Goal: Task Accomplishment & Management: Manage account settings

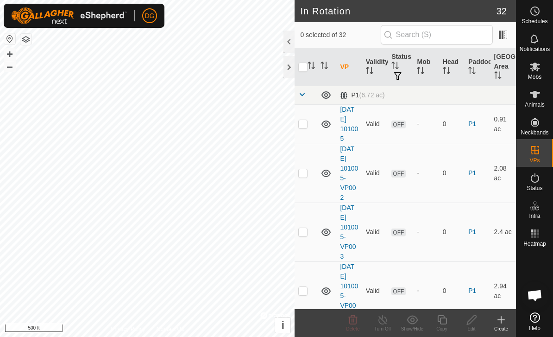
click at [303, 98] on link at bounding box center [301, 95] width 7 height 7
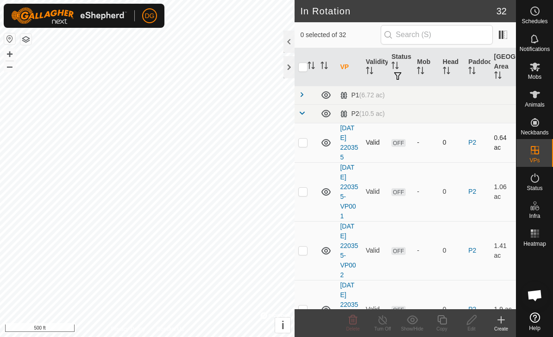
click at [304, 146] on p-checkbox at bounding box center [302, 142] width 9 height 7
checkbox input "true"
click at [534, 16] on icon at bounding box center [535, 11] width 11 height 11
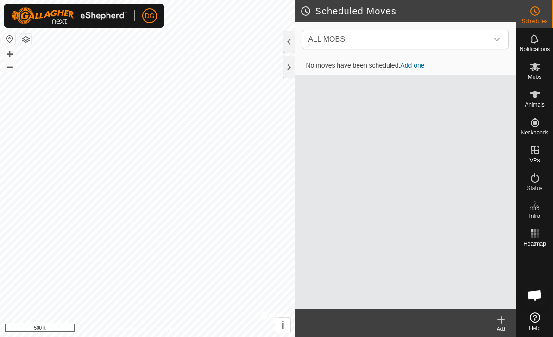
click at [417, 69] on link "Add one" at bounding box center [412, 65] width 24 height 7
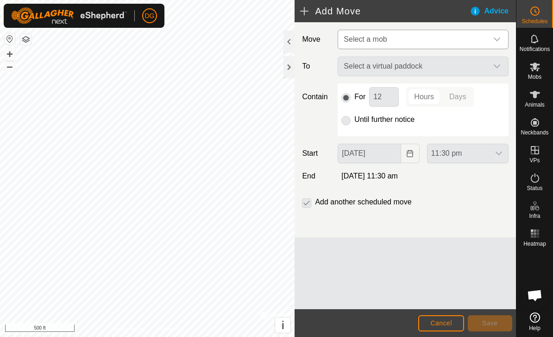
click at [419, 43] on span "Select a mob" at bounding box center [414, 39] width 148 height 19
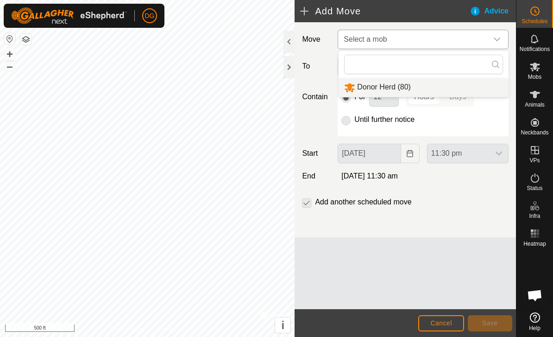
click at [399, 89] on span "Donor Herd (80)" at bounding box center [384, 87] width 54 height 8
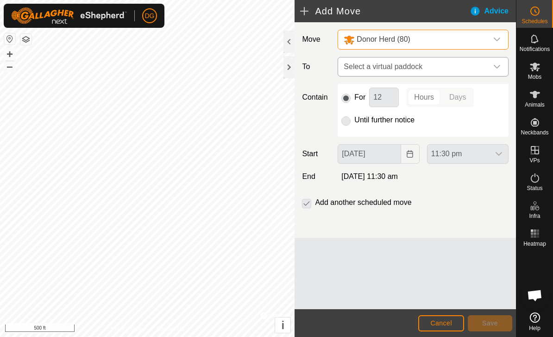
click at [413, 70] on span "Select a virtual paddock" at bounding box center [414, 66] width 148 height 19
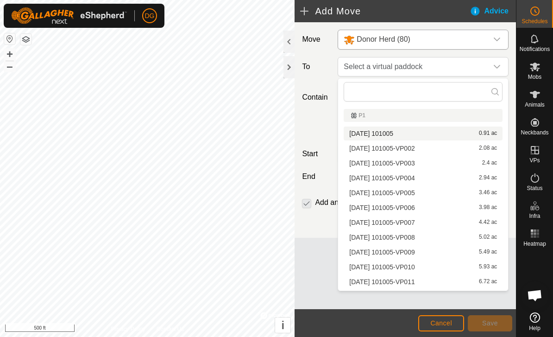
click at [393, 134] on span "[DATE] 101005" at bounding box center [371, 133] width 44 height 6
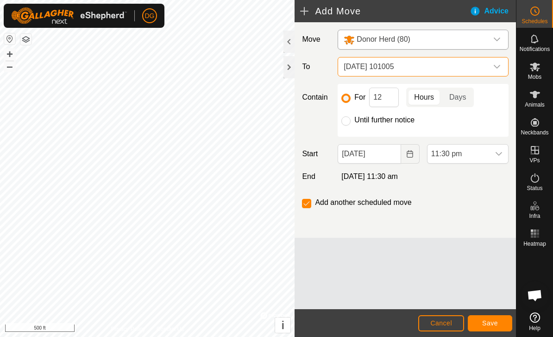
click at [403, 70] on span "[DATE] 101005" at bounding box center [414, 66] width 148 height 19
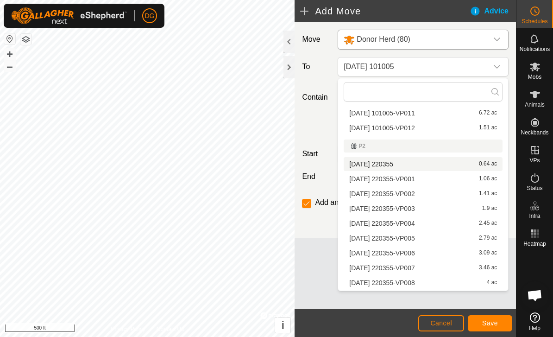
click at [393, 165] on span "[DATE] 220355" at bounding box center [371, 164] width 44 height 6
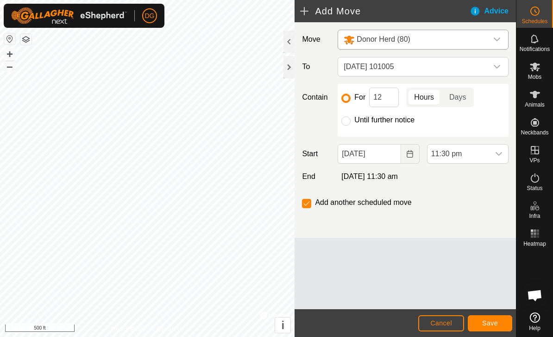
scroll to position [21, 0]
click at [489, 324] on span "Save" at bounding box center [490, 322] width 16 height 7
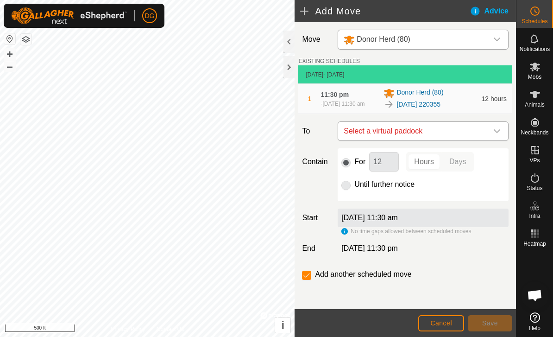
click at [418, 137] on span "Select a virtual paddock" at bounding box center [414, 131] width 148 height 19
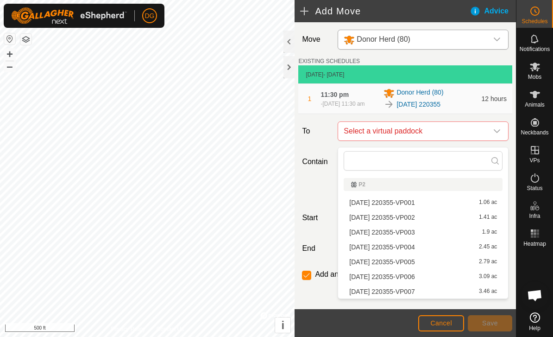
click at [409, 203] on span "[DATE] 220355-VP001" at bounding box center [381, 202] width 65 height 6
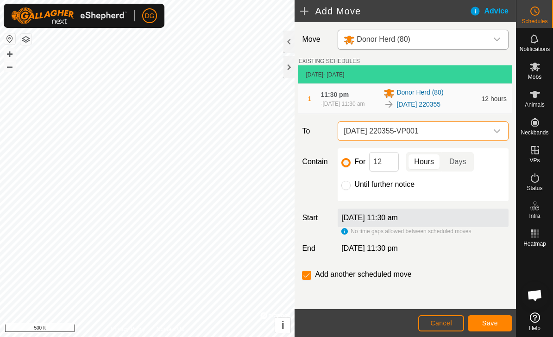
click at [493, 323] on span "Save" at bounding box center [490, 322] width 16 height 7
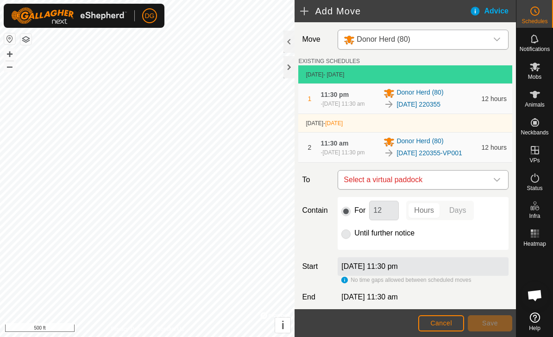
click at [400, 189] on span "Select a virtual paddock" at bounding box center [414, 180] width 148 height 19
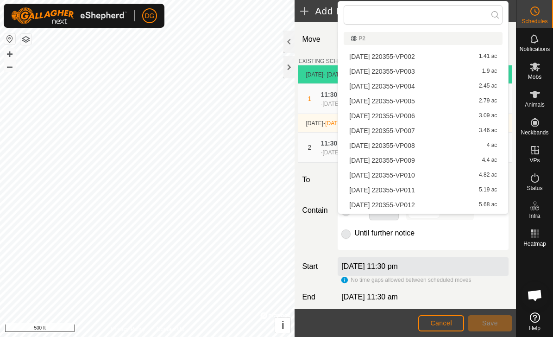
click at [415, 54] on span "[DATE] 220355-VP002" at bounding box center [381, 56] width 65 height 6
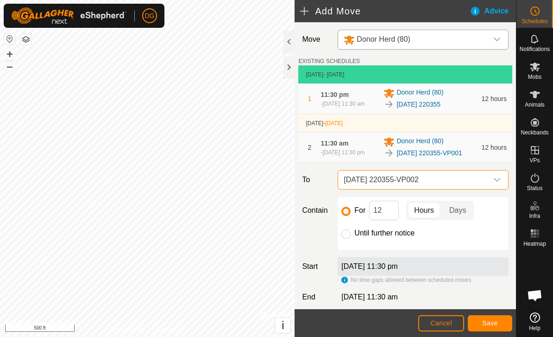
click at [491, 323] on span "Save" at bounding box center [490, 322] width 16 height 7
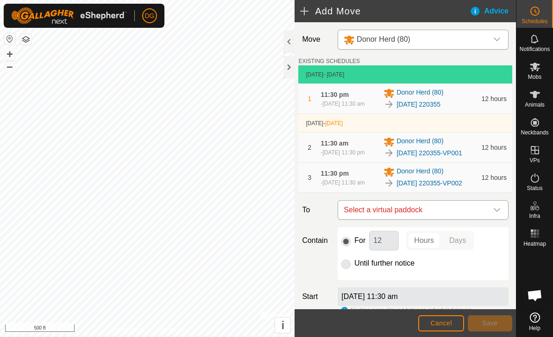
click at [451, 219] on span "Select a virtual paddock" at bounding box center [414, 210] width 148 height 19
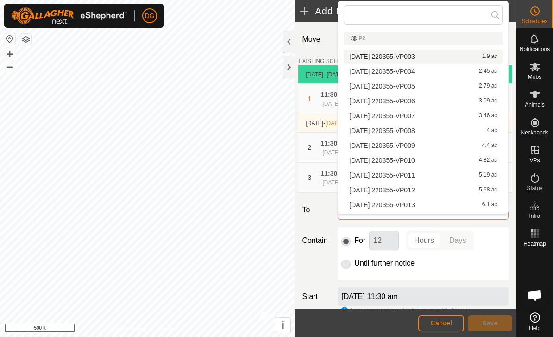
click at [449, 56] on div "[DATE] 220355-VP003 1.9 ac" at bounding box center [423, 56] width 148 height 6
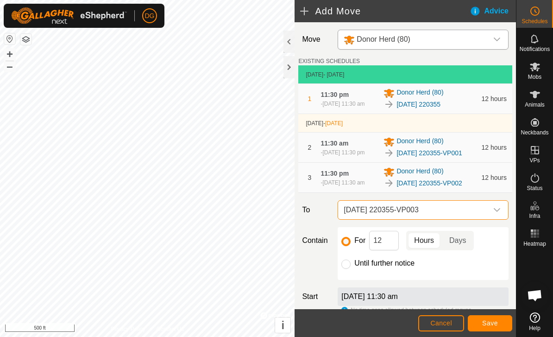
click at [492, 327] on button "Save" at bounding box center [490, 323] width 44 height 16
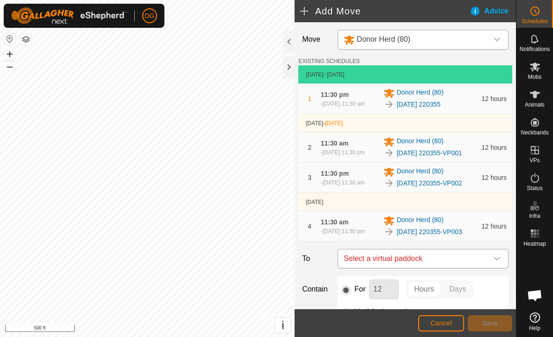
click at [449, 268] on span "Select a virtual paddock" at bounding box center [414, 258] width 148 height 19
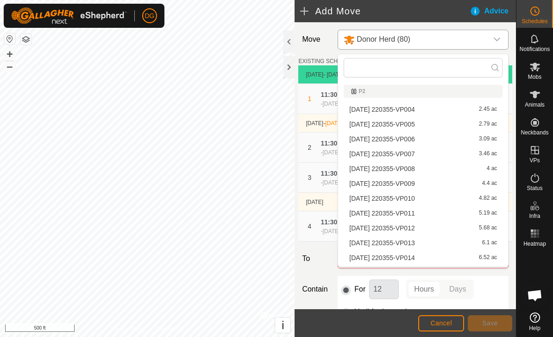
click at [444, 110] on div "[DATE] 220355-VP004 2.45 ac" at bounding box center [423, 109] width 148 height 6
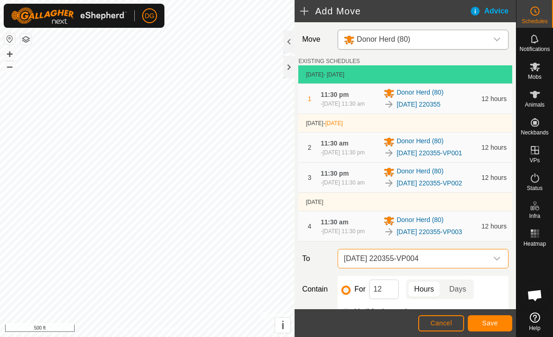
click at [496, 321] on span "Save" at bounding box center [490, 322] width 16 height 7
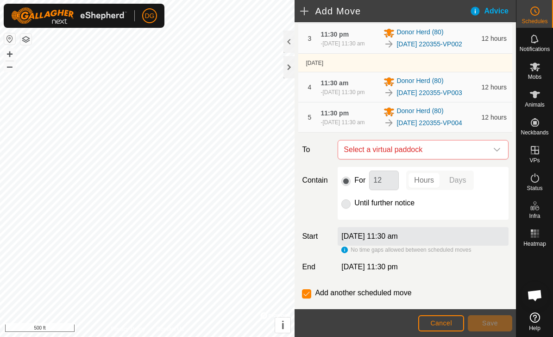
scroll to position [140, 0]
click at [387, 159] on span "Select a virtual paddock" at bounding box center [414, 149] width 148 height 19
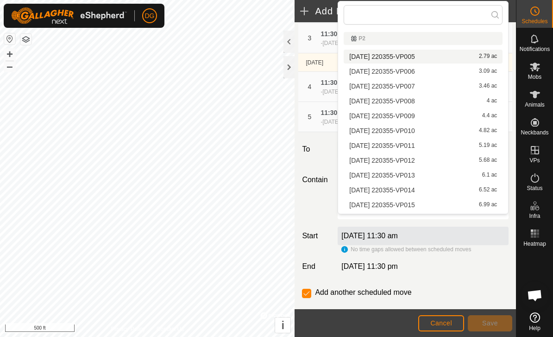
click at [406, 58] on span "[DATE] 220355-VP005" at bounding box center [381, 56] width 65 height 6
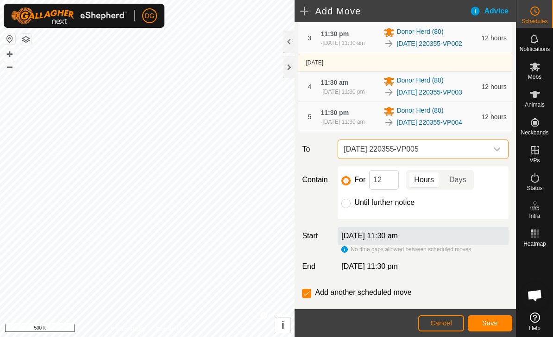
click at [488, 327] on button "Save" at bounding box center [490, 323] width 44 height 16
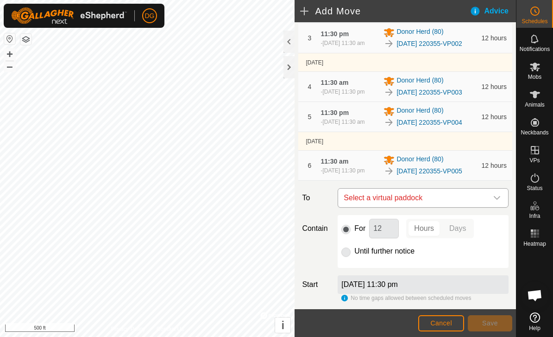
click at [418, 207] on span "Select a virtual paddock" at bounding box center [414, 198] width 148 height 19
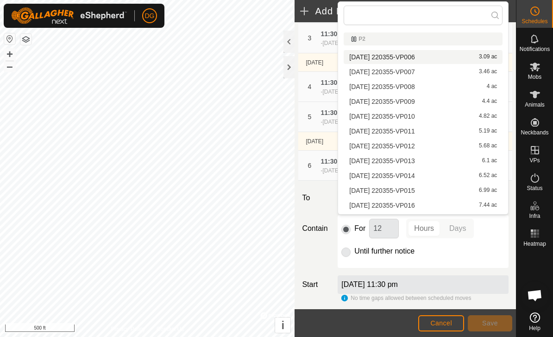
click at [414, 59] on span "[DATE] 220355-VP006" at bounding box center [381, 57] width 65 height 6
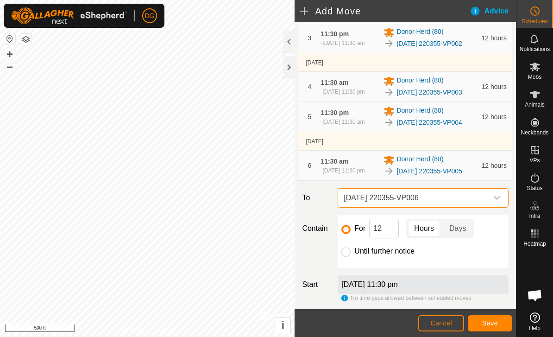
click at [484, 330] on button "Save" at bounding box center [490, 323] width 44 height 16
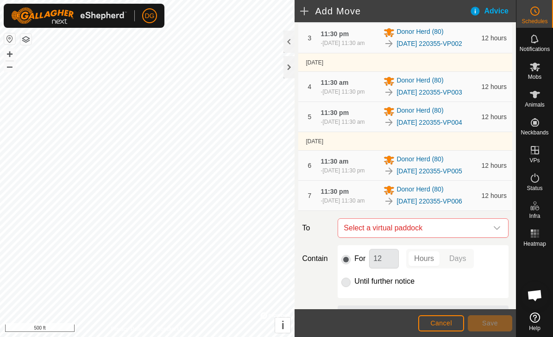
click at [441, 323] on span "Cancel" at bounding box center [442, 322] width 22 height 7
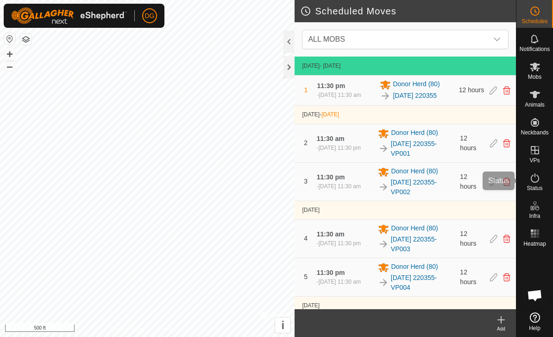
click at [534, 181] on icon at bounding box center [535, 177] width 11 height 11
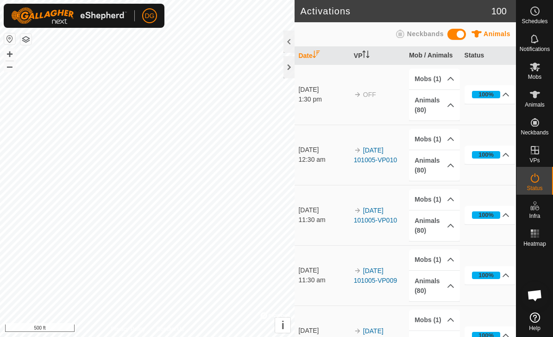
click at [529, 174] on es-activation-svg-icon at bounding box center [535, 178] width 17 height 15
click at [536, 19] on span "Schedules" at bounding box center [535, 22] width 26 height 6
